Goal: Information Seeking & Learning: Find specific fact

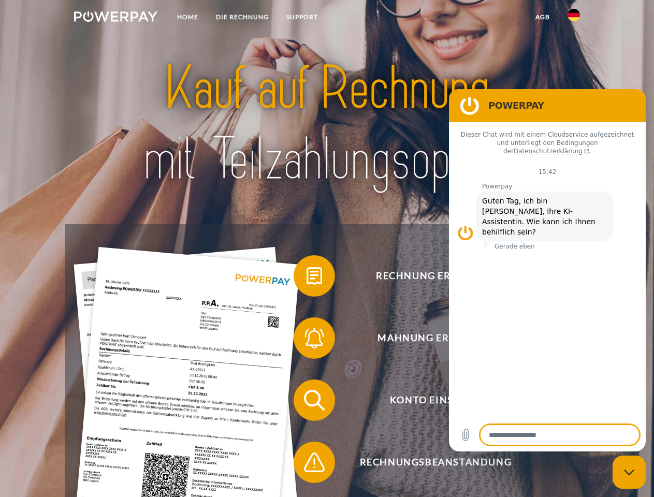
click at [115, 18] on img at bounding box center [115, 16] width 83 height 10
click at [573, 18] on img at bounding box center [573, 15] width 12 height 12
click at [542, 17] on link "agb" at bounding box center [542, 17] width 32 height 19
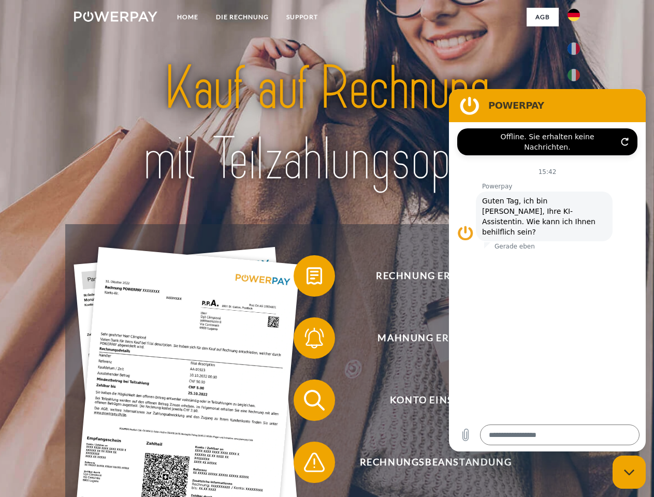
click at [306, 278] on span at bounding box center [299, 276] width 52 height 52
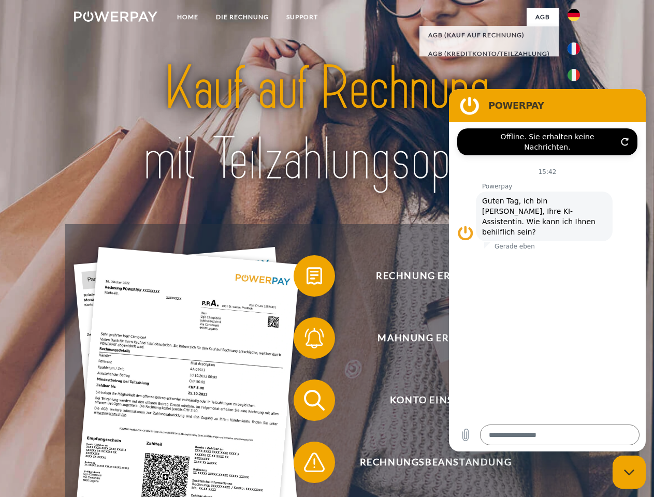
click at [306, 340] on span at bounding box center [299, 338] width 52 height 52
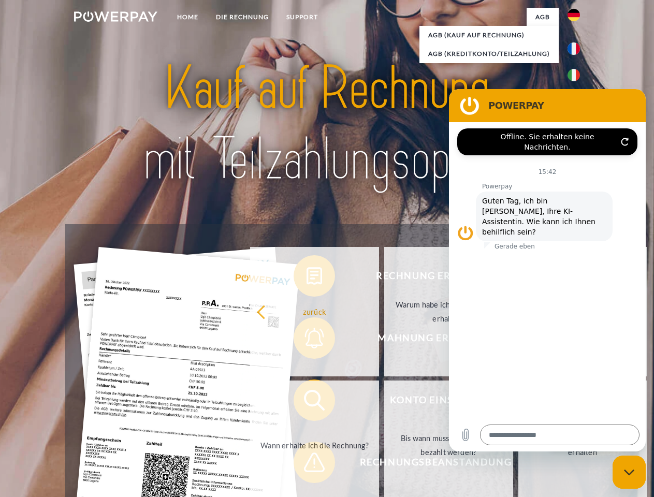
click at [384, 402] on link "Bis wann muss die Rechnung bezahlt werden?" at bounding box center [448, 444] width 129 height 129
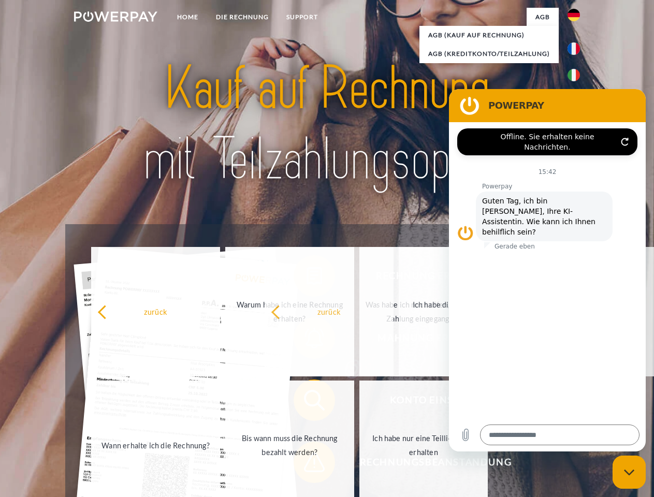
click at [306, 464] on span at bounding box center [299, 462] width 52 height 52
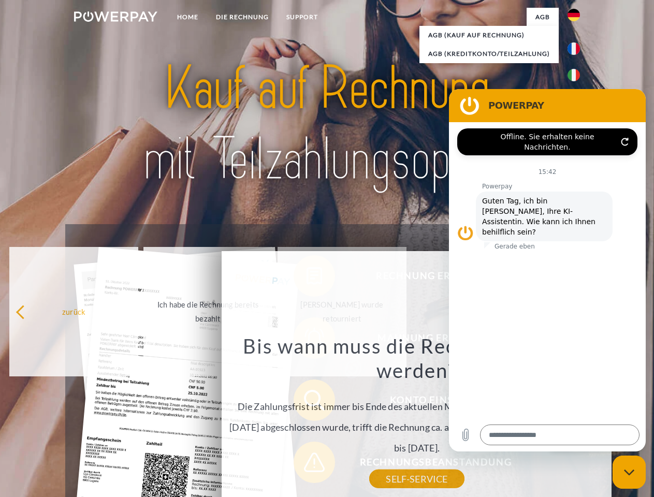
click at [629, 472] on icon "Messaging-Fenster schließen" at bounding box center [628, 472] width 11 height 7
type textarea "*"
